Goal: Task Accomplishment & Management: Manage account settings

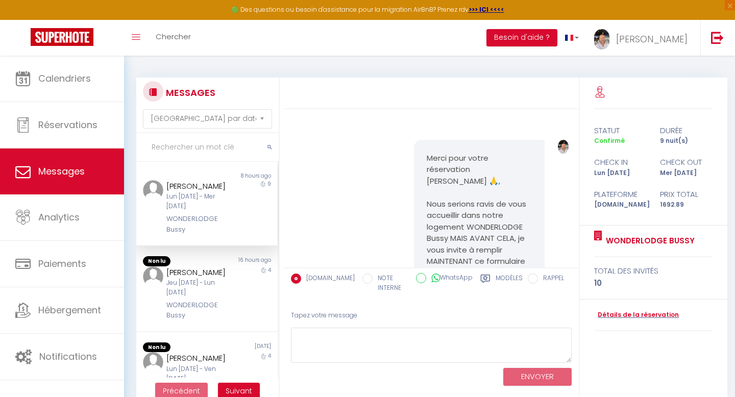
select select "message"
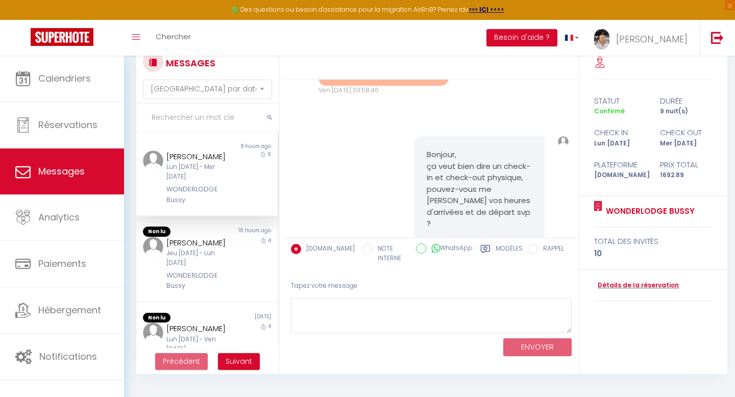
scroll to position [6158, 0]
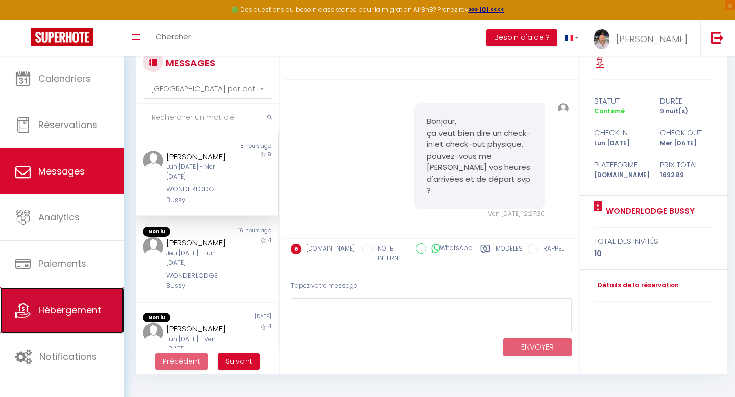
click at [70, 310] on span "Hébergement" at bounding box center [69, 310] width 63 height 13
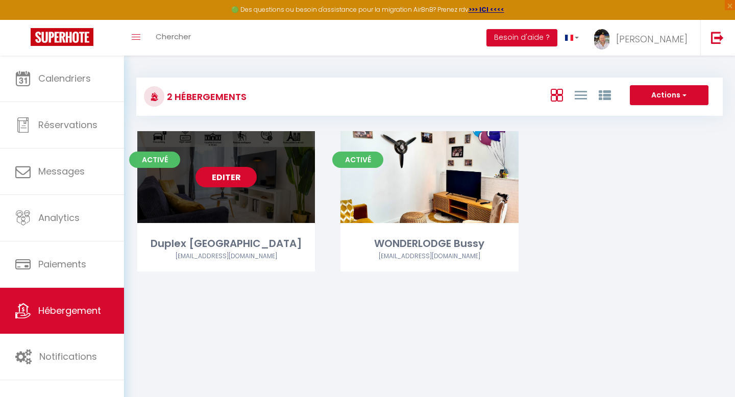
click at [225, 174] on link "Editer" at bounding box center [225, 177] width 61 height 20
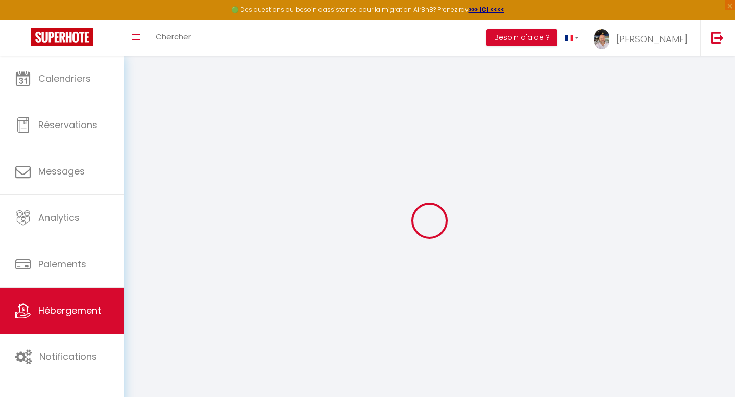
select select
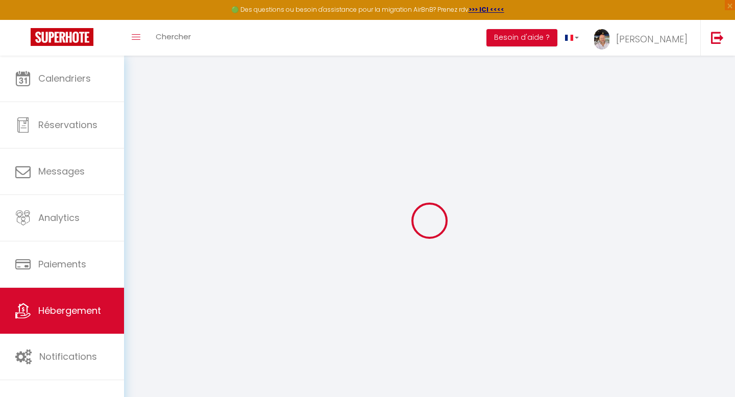
select select
checkbox input "false"
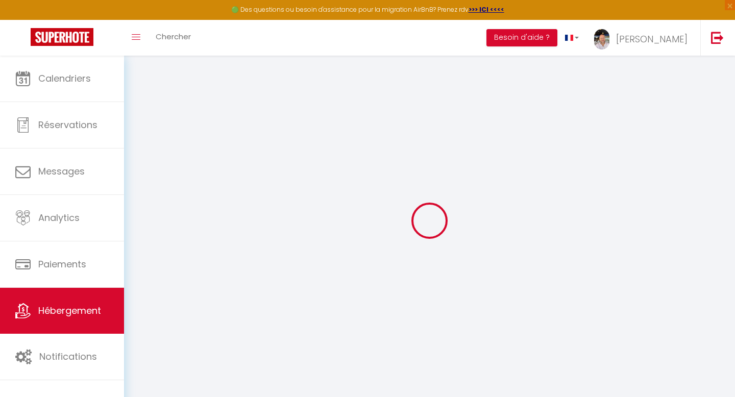
select select
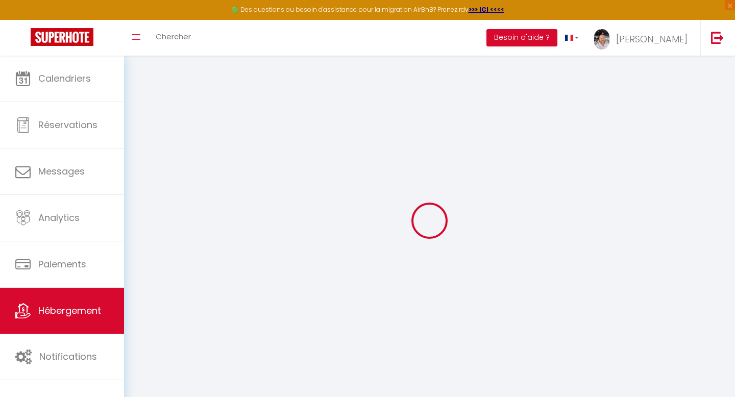
select select
checkbox input "false"
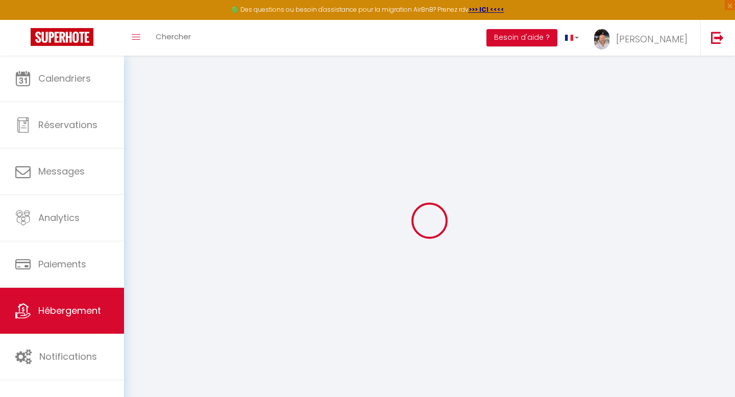
checkbox input "false"
select select
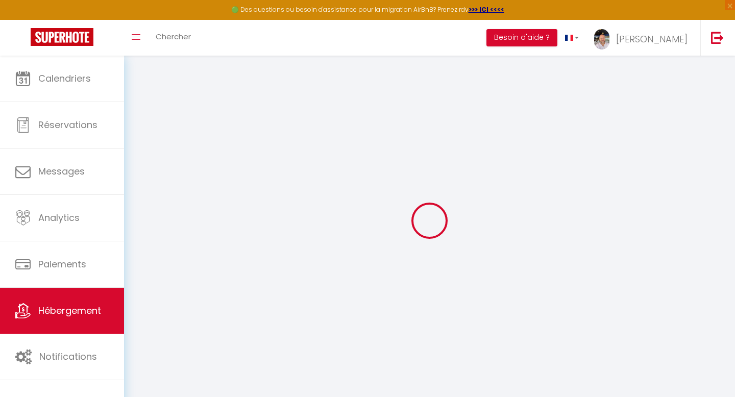
select select
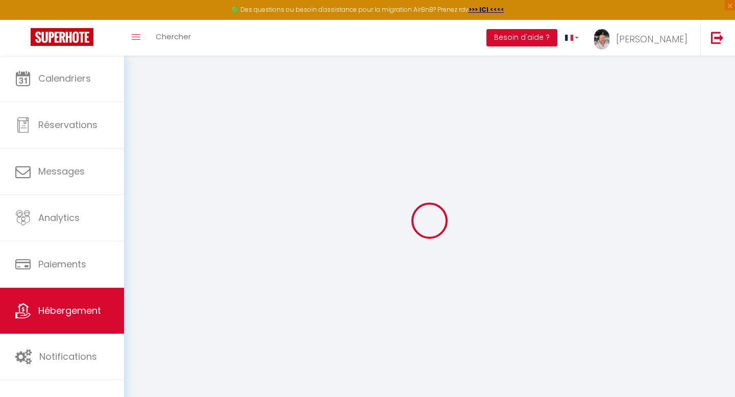
checkbox input "false"
select select
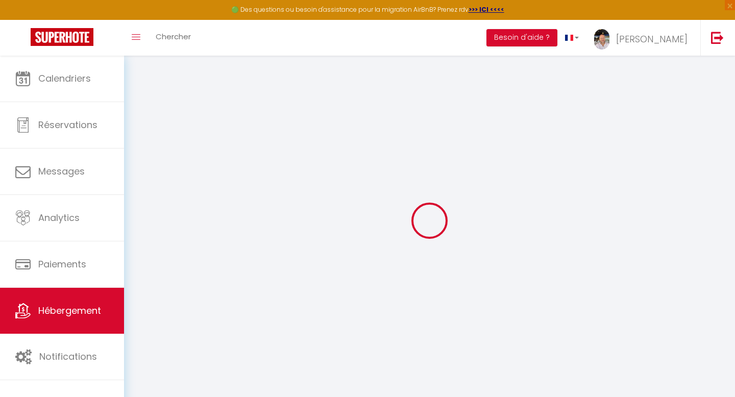
select select
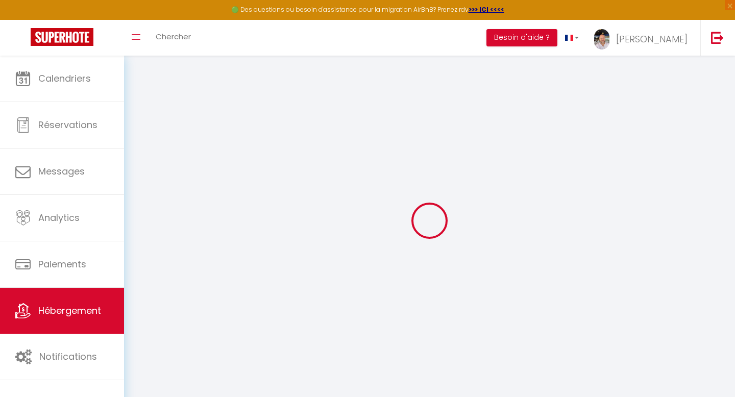
select select
checkbox input "false"
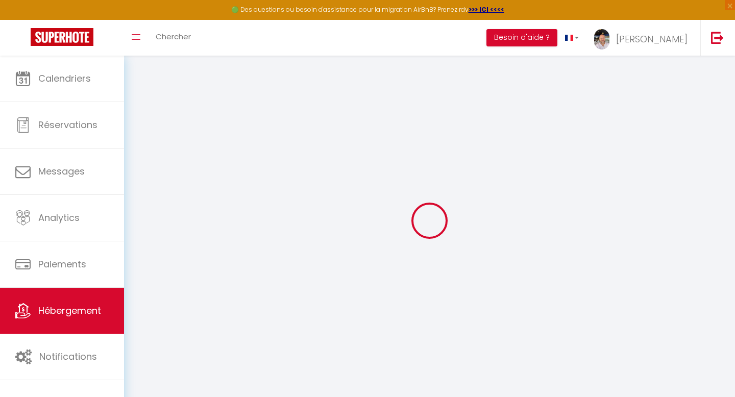
checkbox input "false"
select select
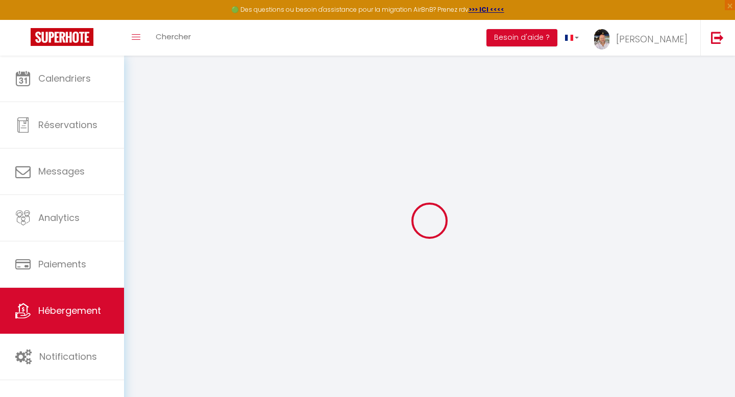
select select
checkbox input "false"
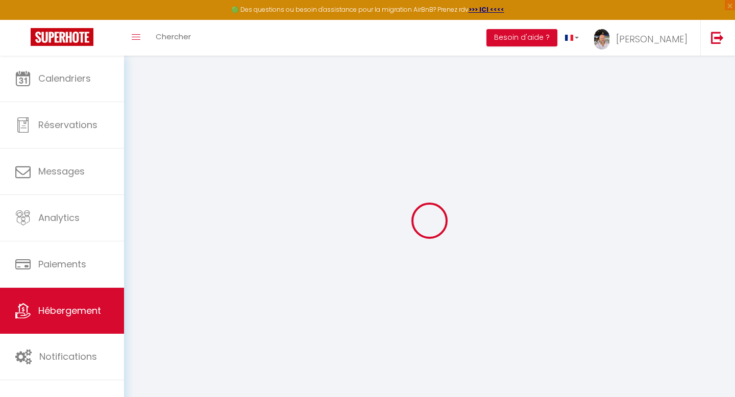
checkbox input "false"
select select
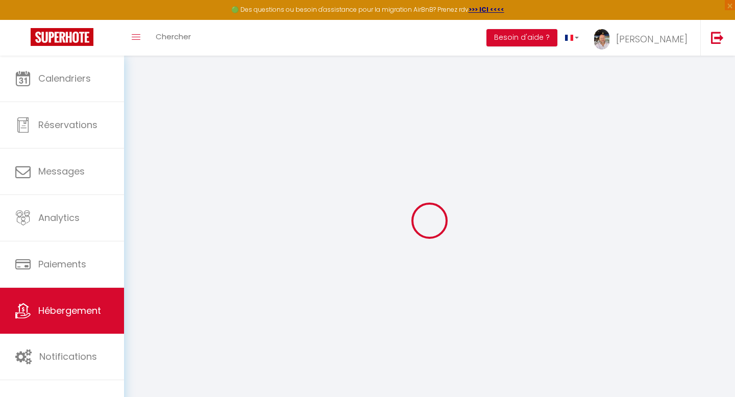
type input "Duplex [GEOGRAPHIC_DATA]"
type input "[PERSON_NAME]"
type input "Ngondi"
select select "8"
select select "7"
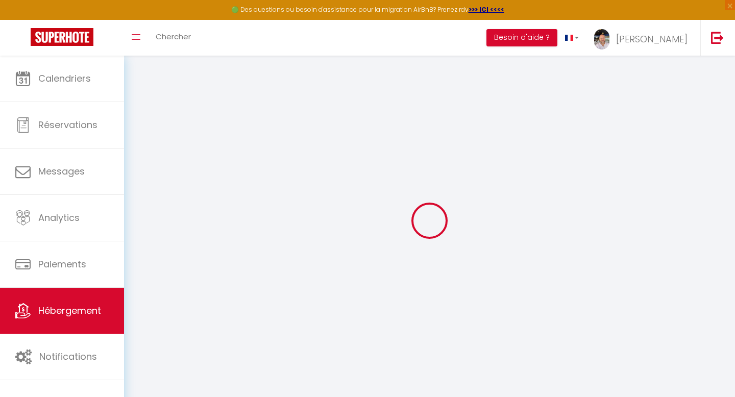
select select "4"
type input "150"
type input "30"
type input "99"
type input "11.38"
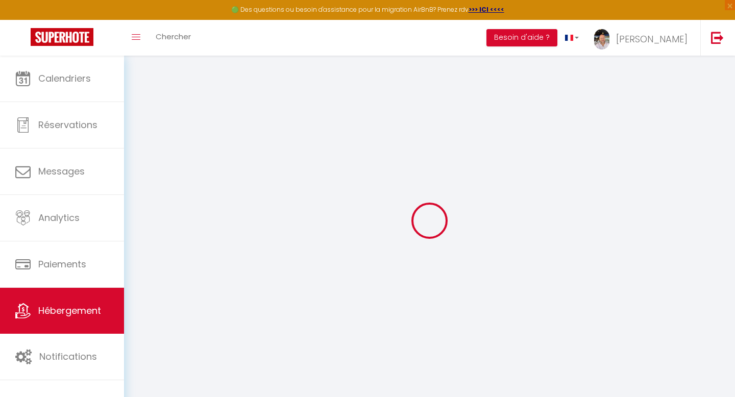
type input "7.80"
type input "300"
select select
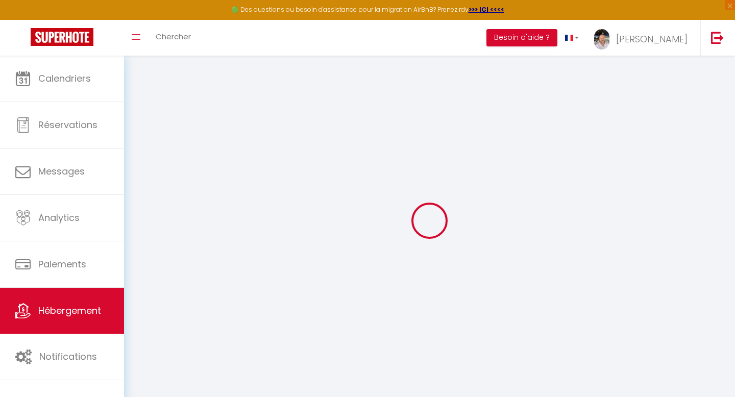
select select
type input "7 Mail [PERSON_NAME]"
type input "91080"
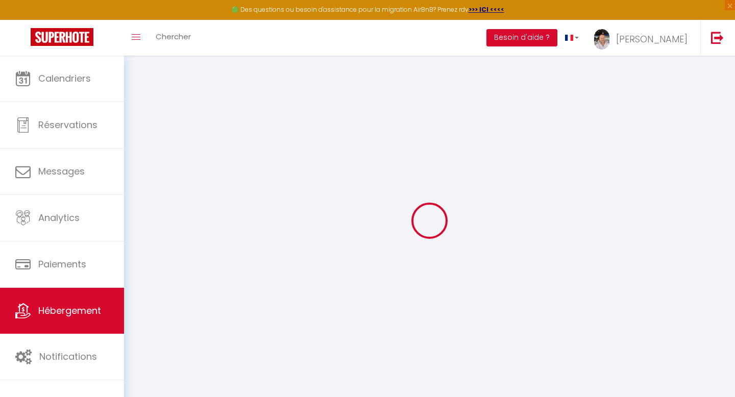
type input "Évry-Courcouronnes"
type input "[EMAIL_ADDRESS][DOMAIN_NAME]"
select select
checkbox input "false"
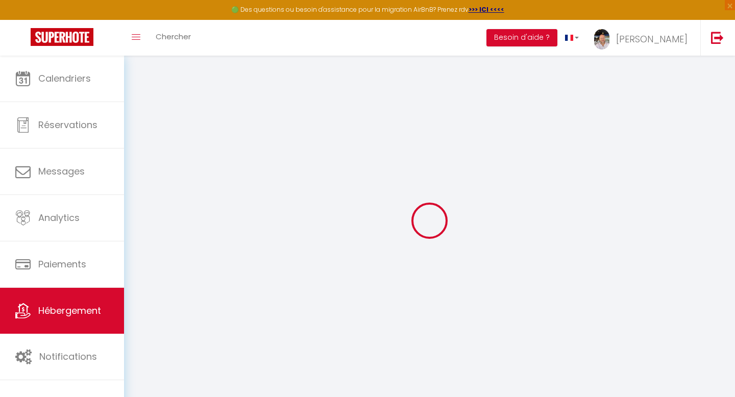
checkbox input "false"
radio input "true"
type input "25"
type input "99"
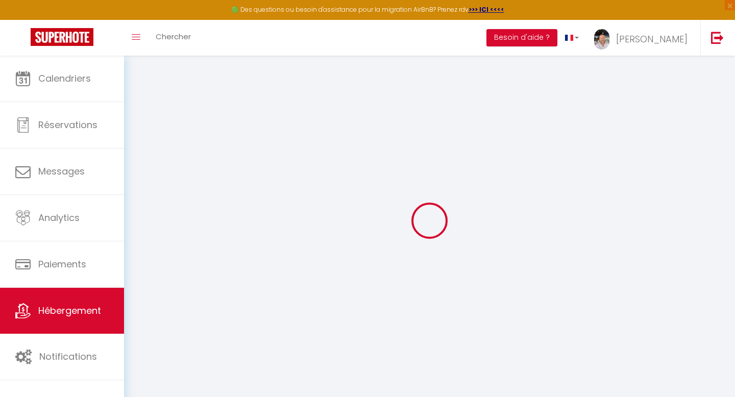
type input "0"
select select "51043"
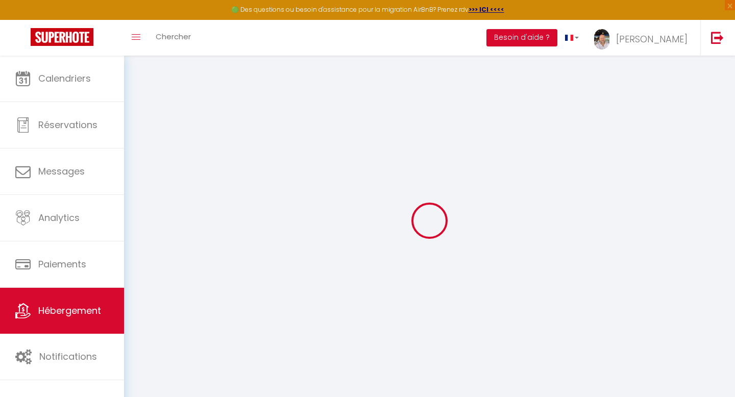
select select
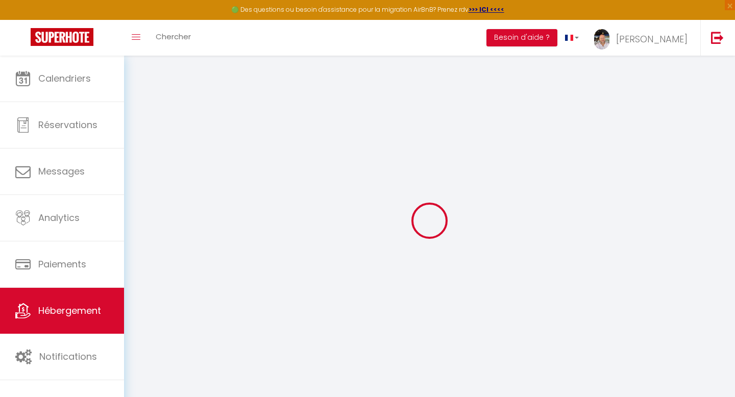
select select
checkbox input "false"
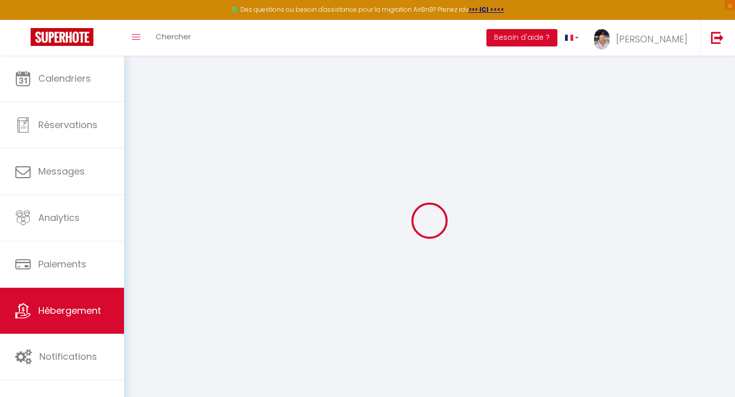
checkbox input "false"
select select
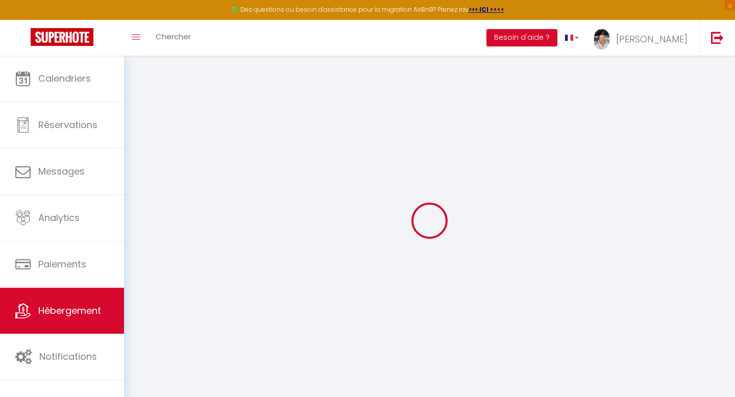
select select
checkbox input "false"
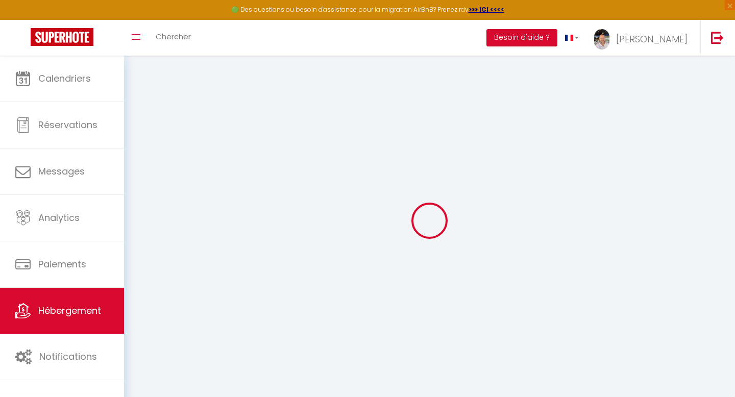
checkbox input "false"
select select "16:00"
select select "21:30"
select select "11:00"
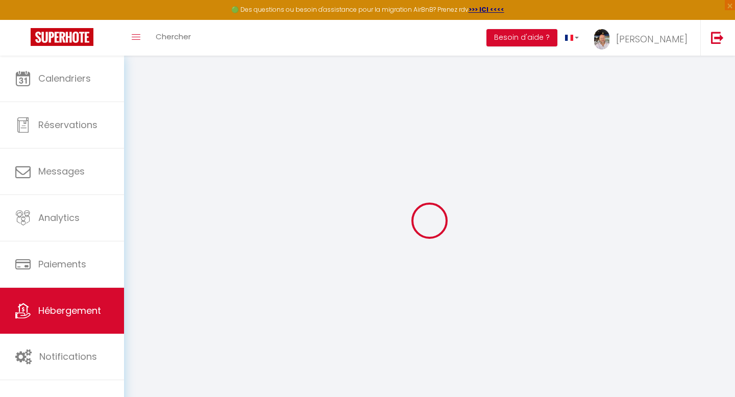
select select "30"
select select "120"
select select "01:00"
select select
checkbox input "false"
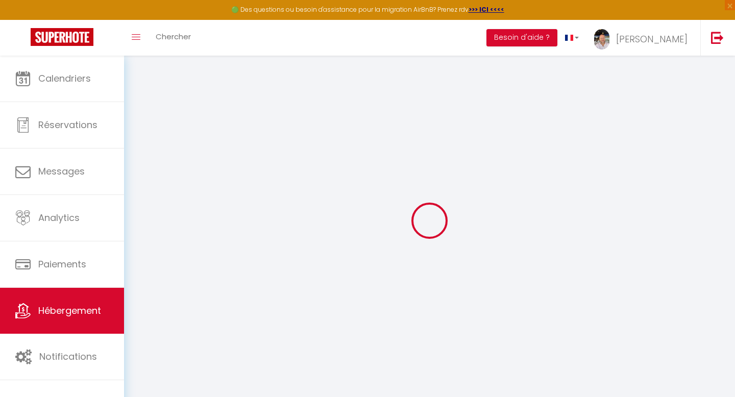
checkbox input "false"
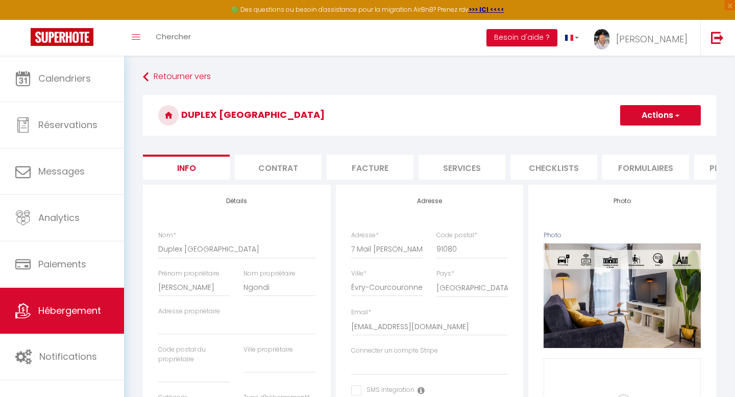
select select
checkbox input "false"
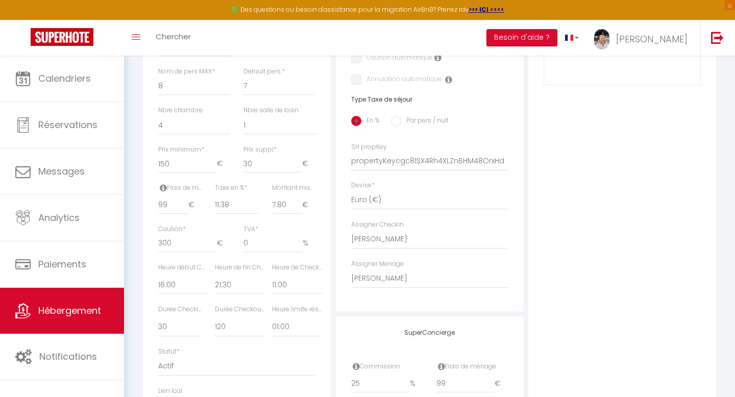
scroll to position [383, 0]
